Goal: Complete application form: Complete application form

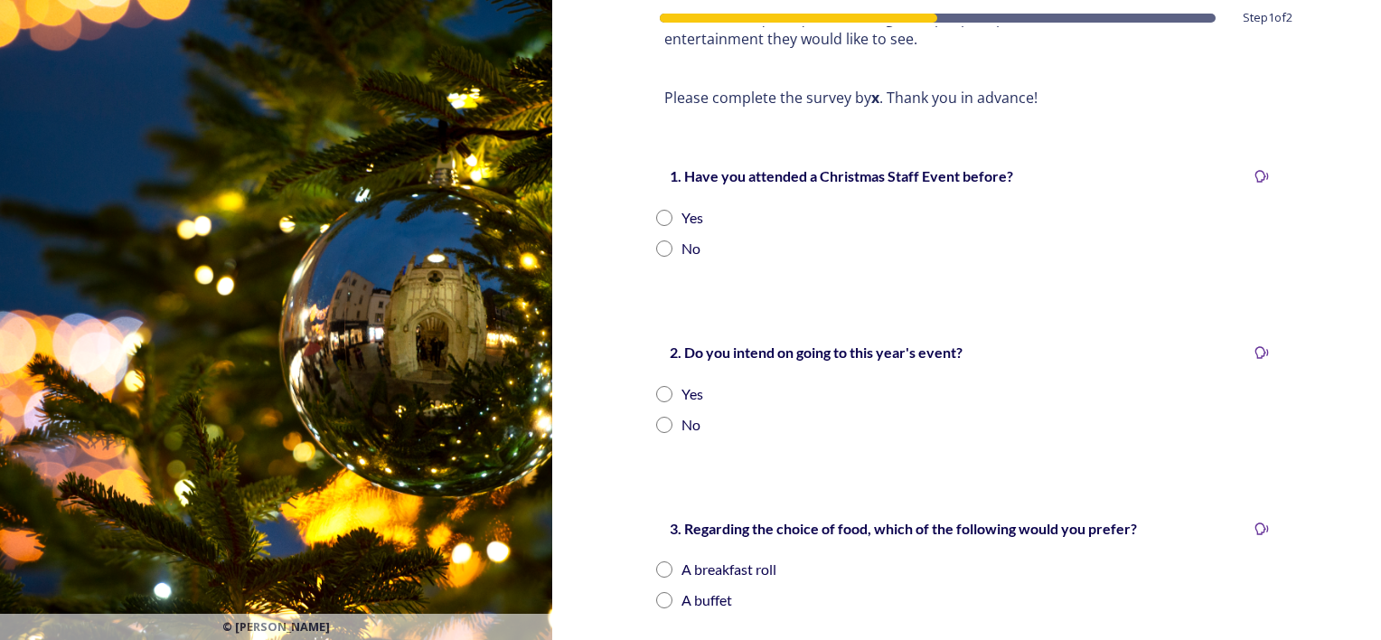
scroll to position [64, 0]
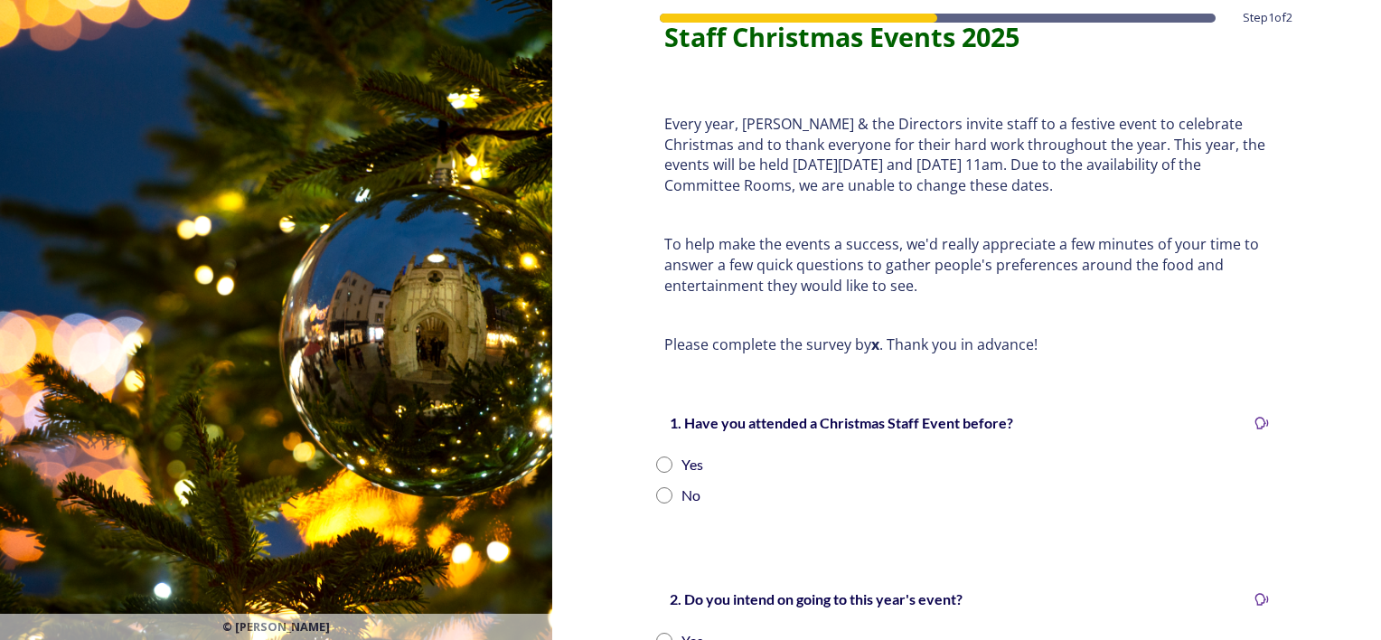
click at [1094, 20] on div at bounding box center [938, 18] width 556 height 9
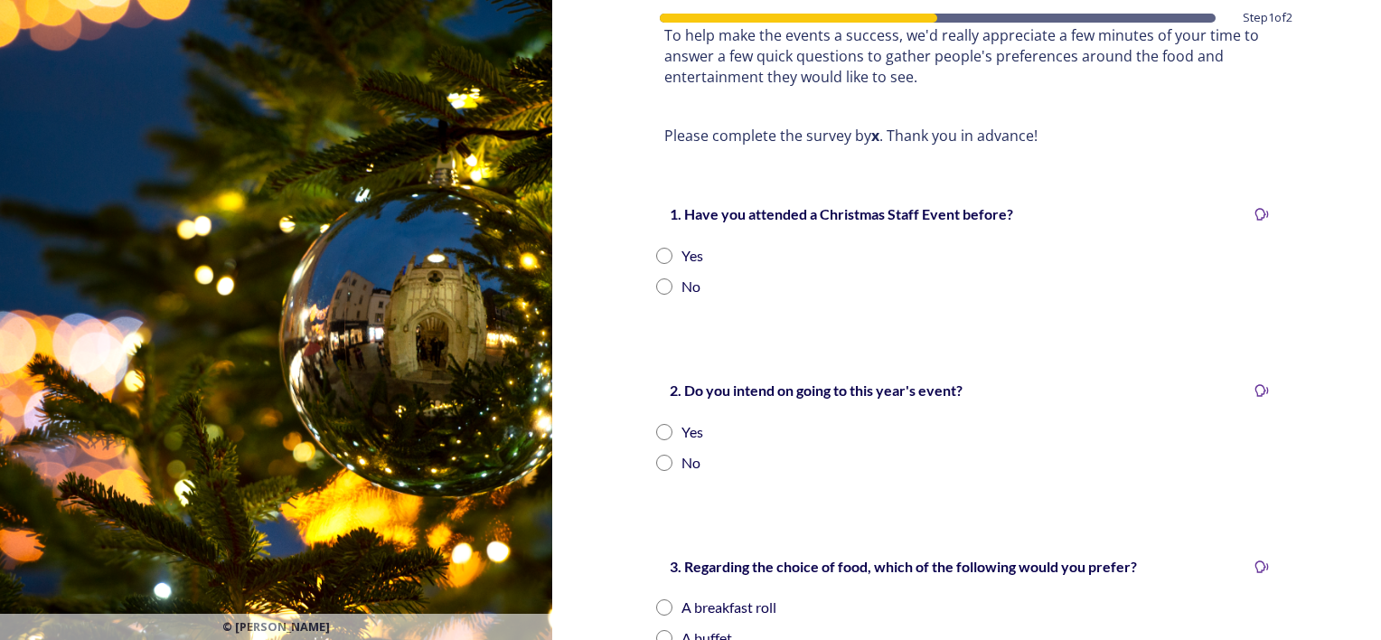
scroll to position [335, 0]
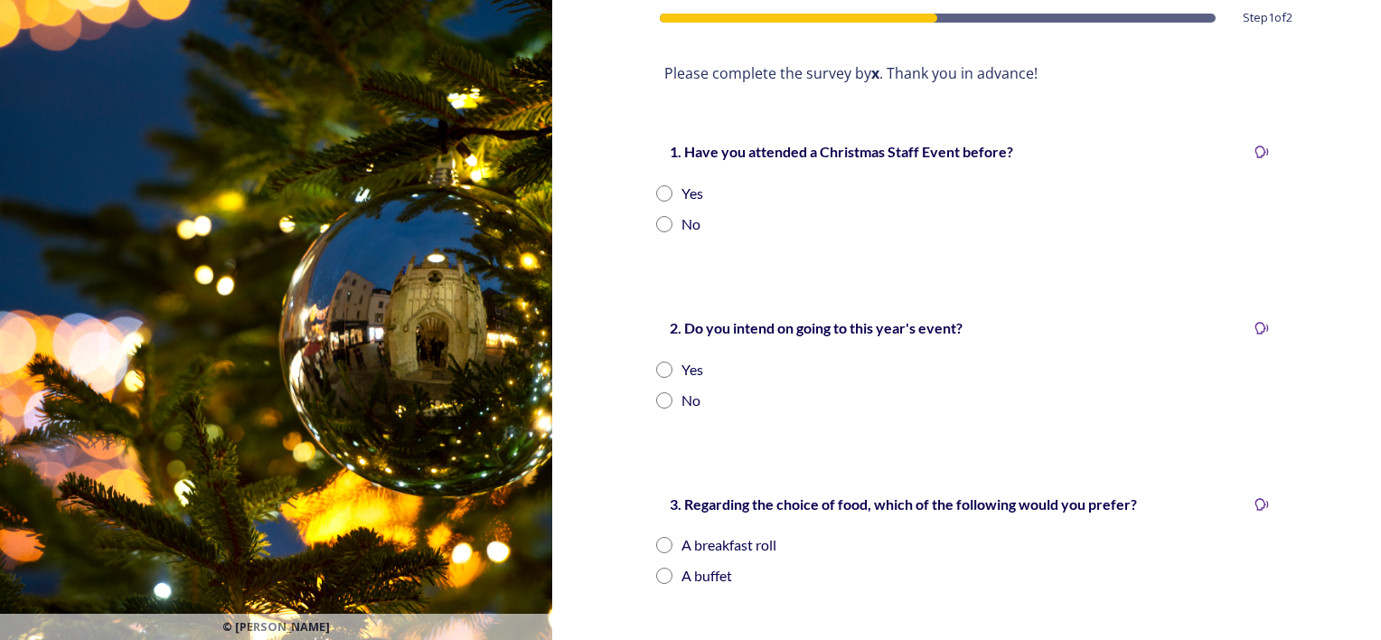
click at [656, 199] on input "radio" at bounding box center [664, 193] width 16 height 16
radio input "true"
click at [656, 364] on input "radio" at bounding box center [664, 370] width 16 height 16
radio input "true"
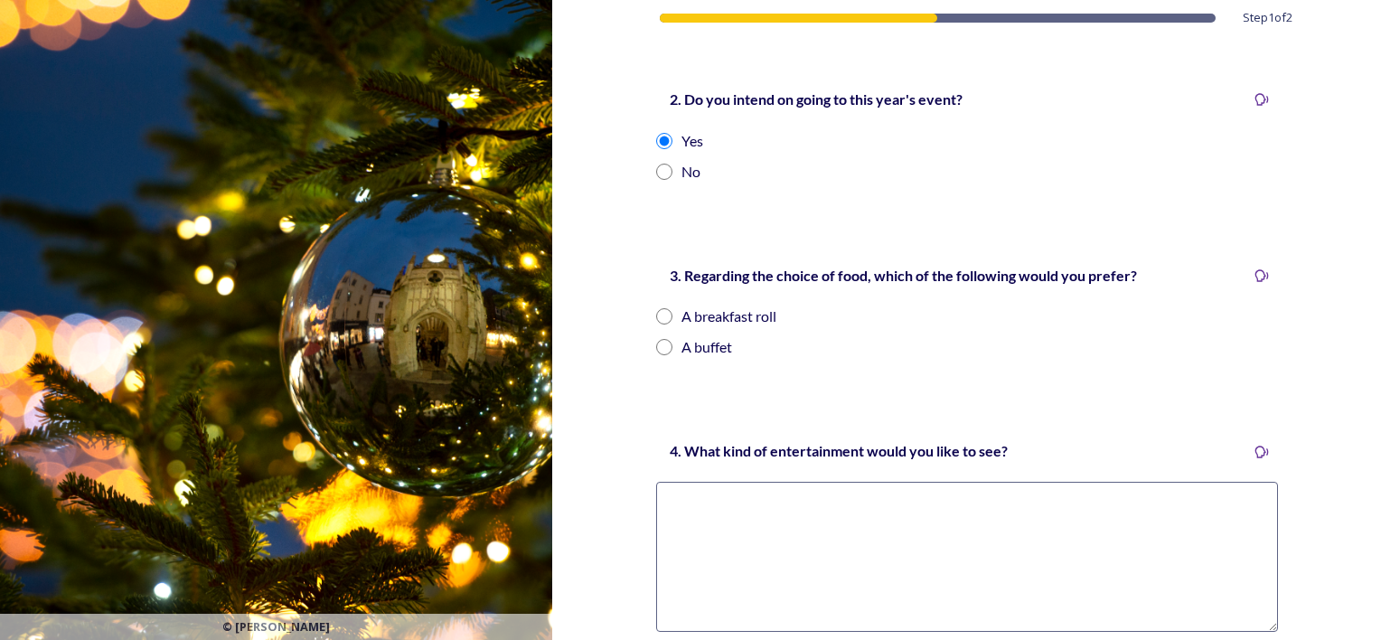
scroll to position [607, 0]
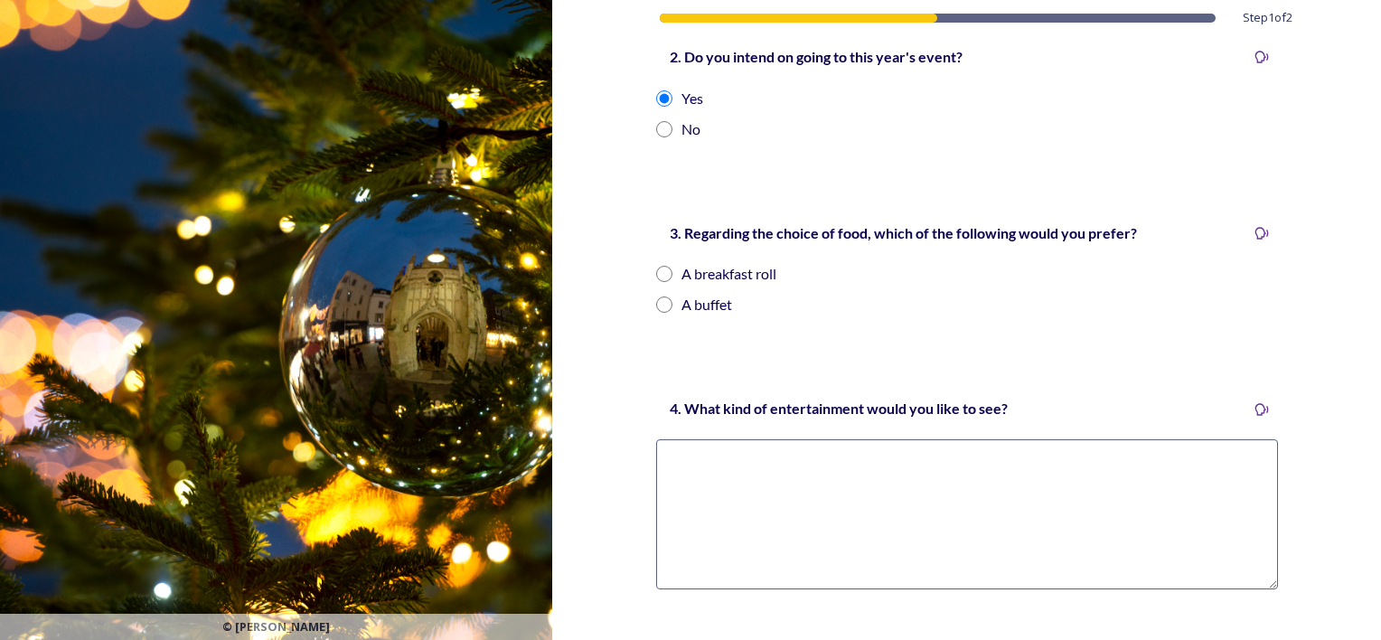
click at [643, 273] on div "3. Regarding the choice of food, which of the following would you prefer? A bre…" at bounding box center [967, 268] width 651 height 131
click at [656, 271] on input "radio" at bounding box center [664, 274] width 16 height 16
radio input "true"
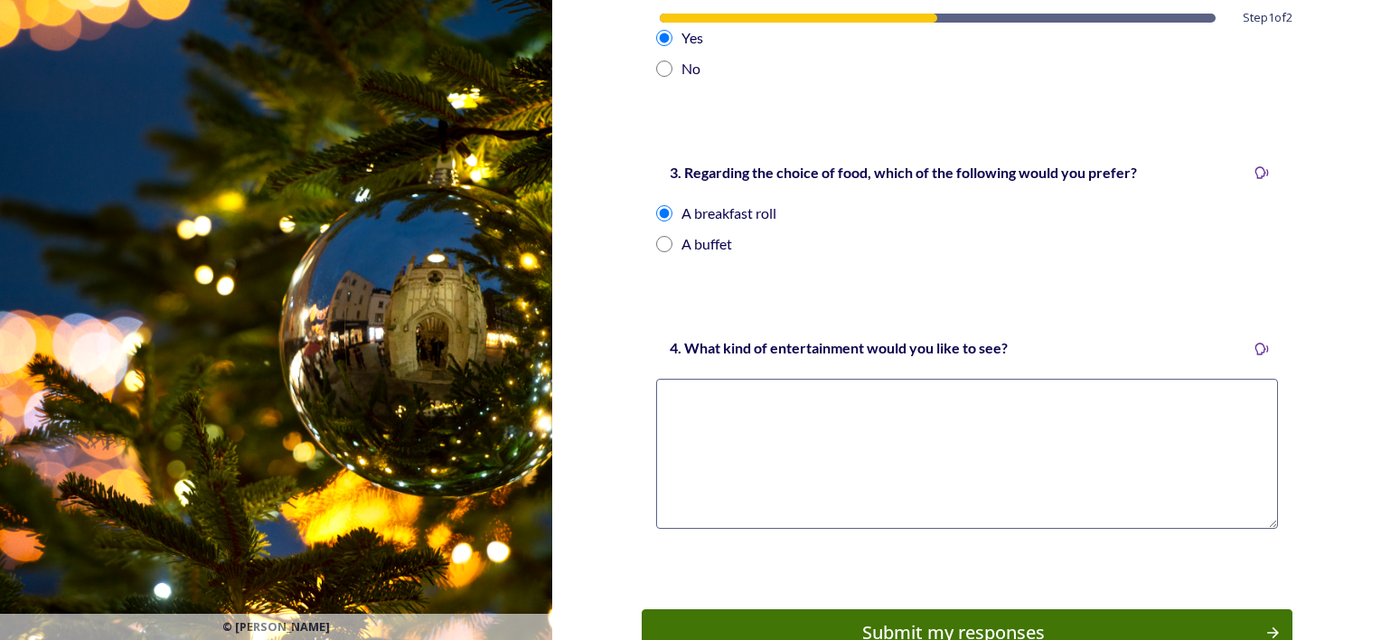
scroll to position [787, 0]
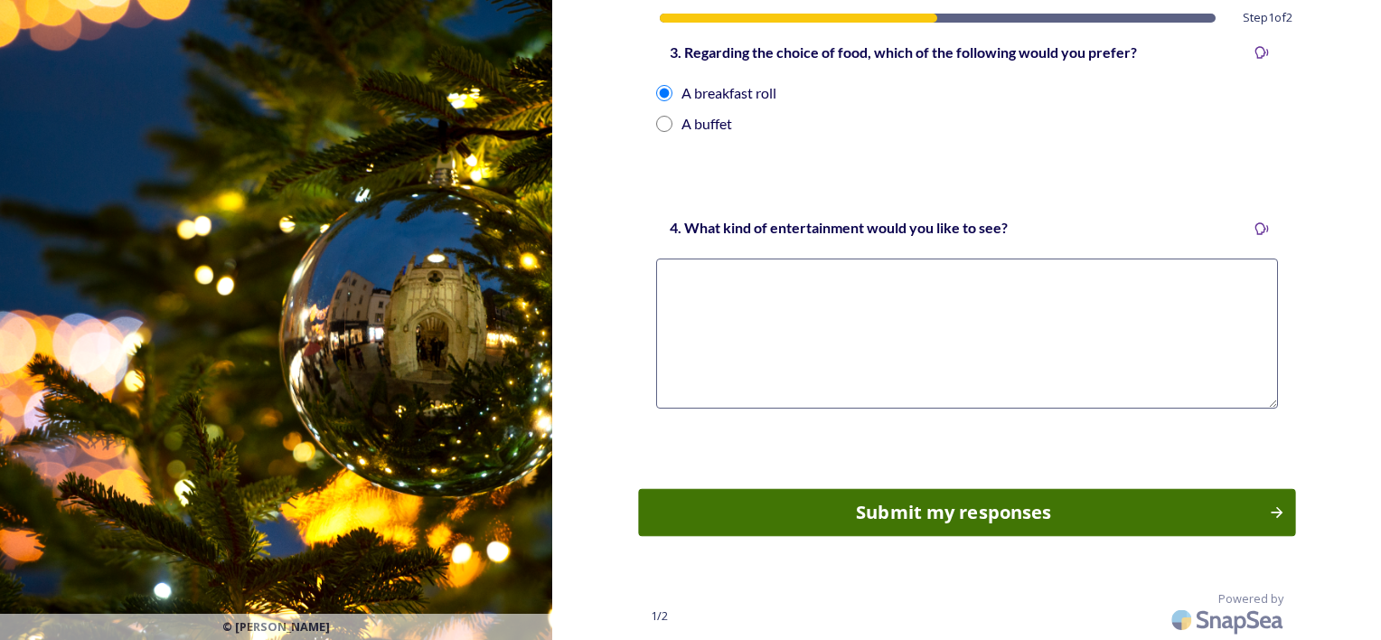
click at [870, 517] on div "Submit my responses" at bounding box center [953, 512] width 611 height 27
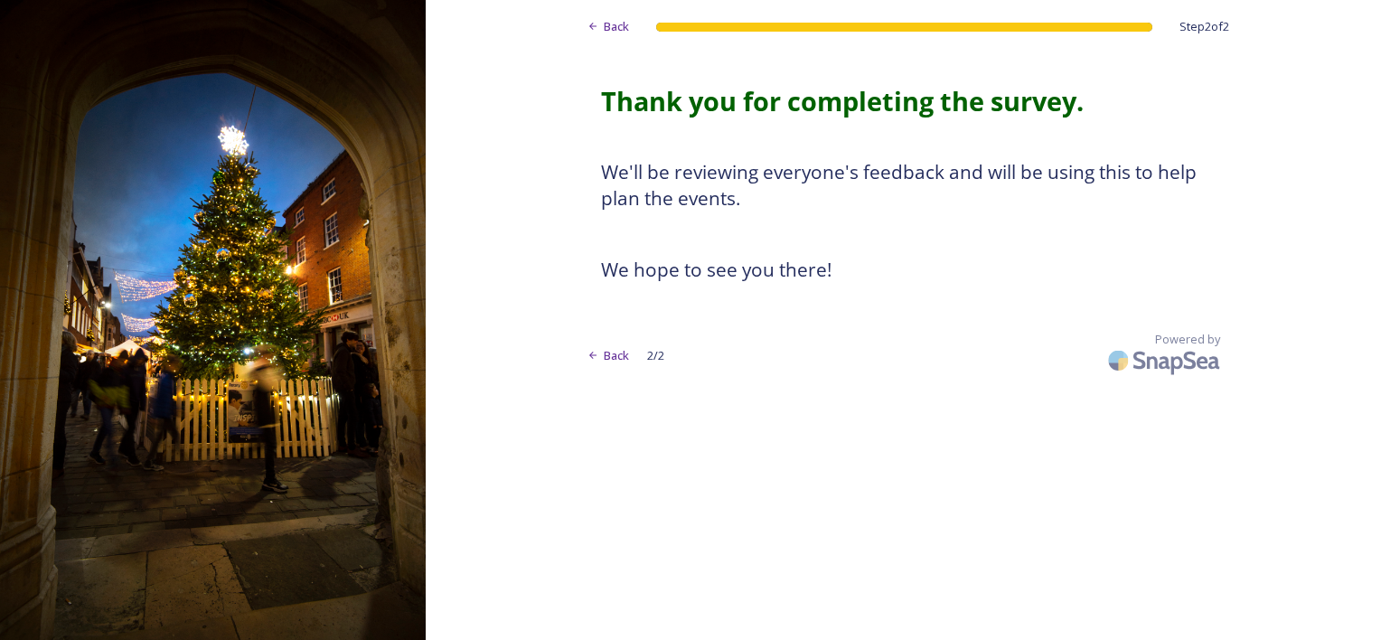
scroll to position [0, 0]
click at [610, 353] on span "Back" at bounding box center [616, 355] width 25 height 17
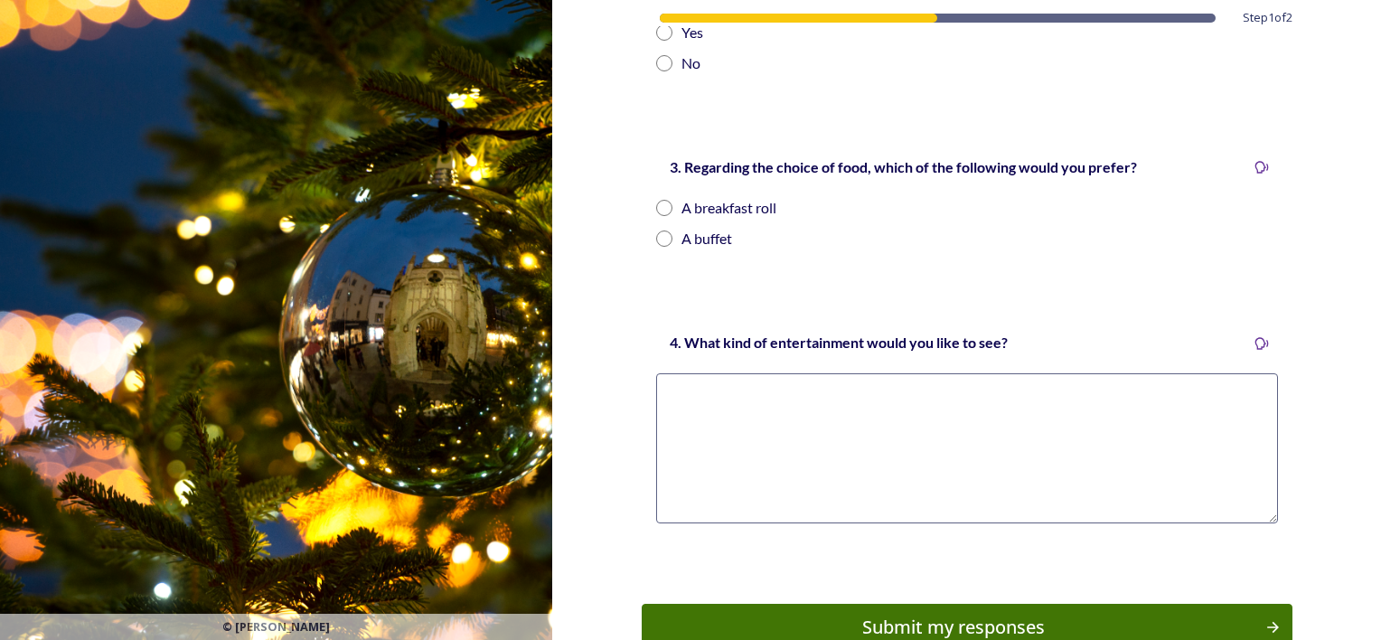
scroll to position [723, 0]
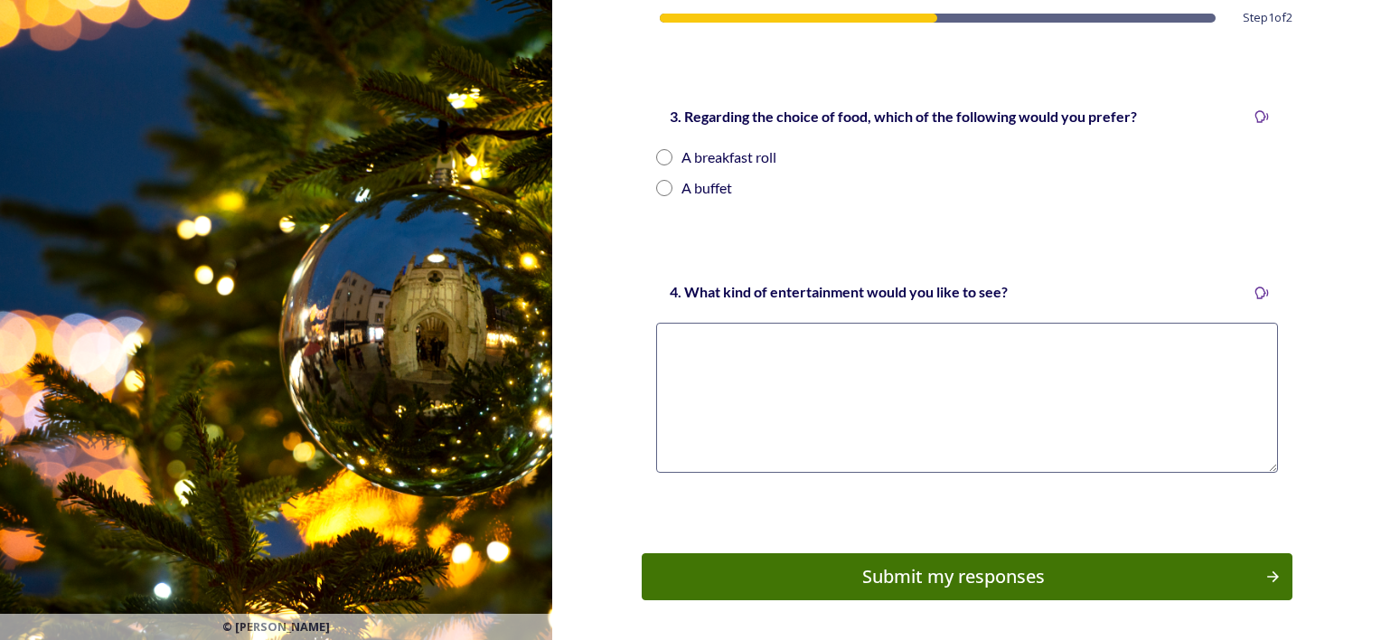
click at [889, 409] on textarea at bounding box center [967, 398] width 622 height 150
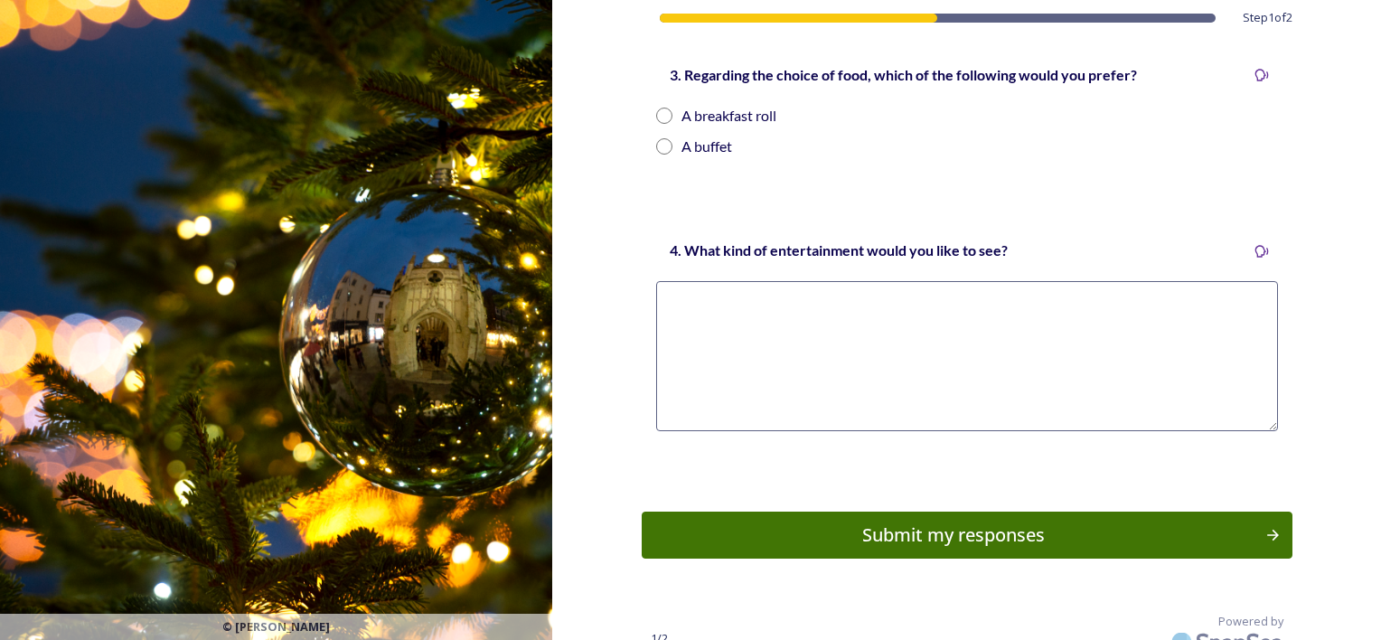
scroll to position [787, 0]
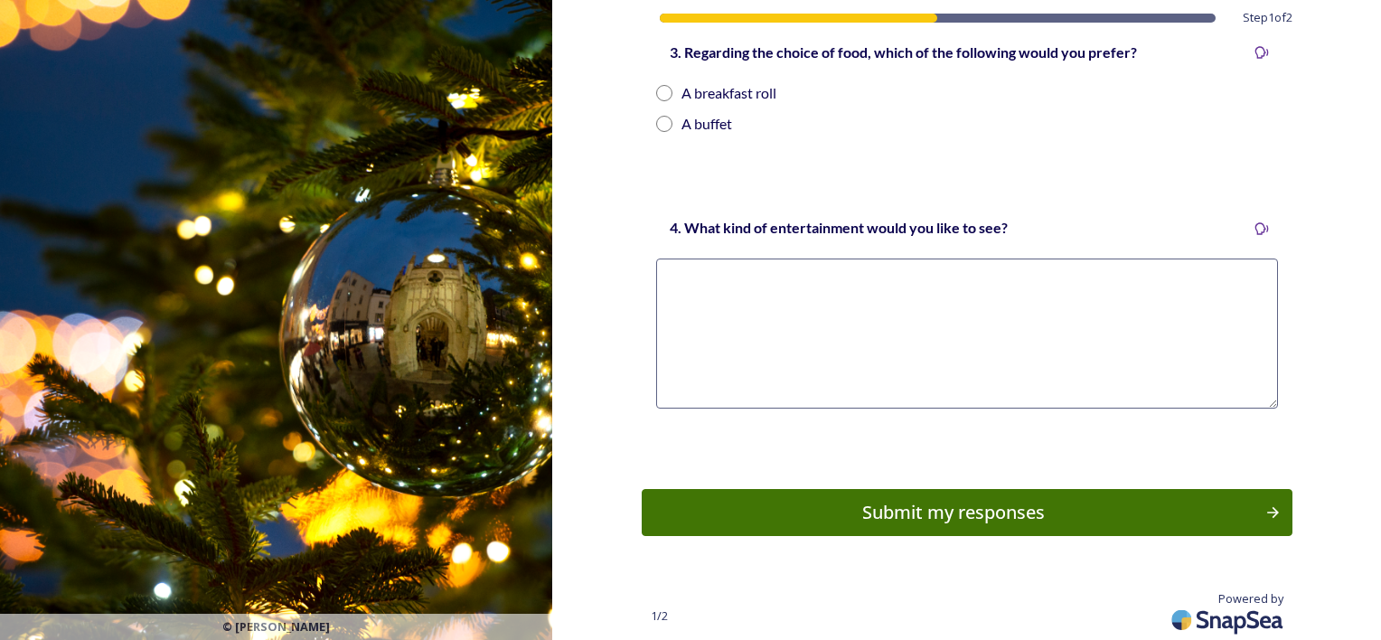
click at [1219, 616] on img at bounding box center [1229, 619] width 127 height 42
